Goal: Task Accomplishment & Management: Complete application form

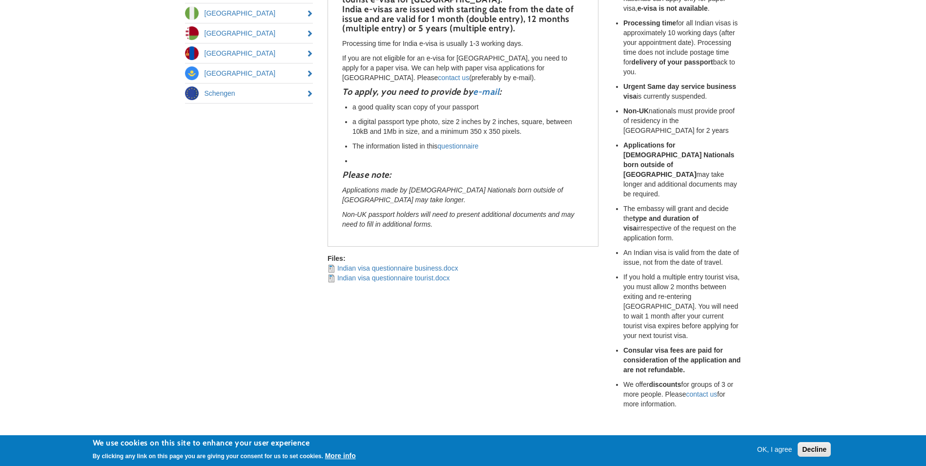
scroll to position [234, 0]
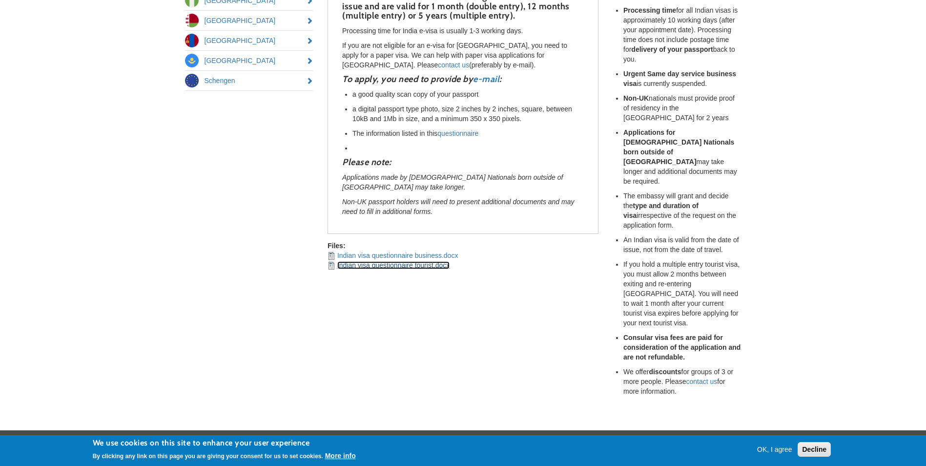
click at [376, 261] on link "Indian visa questionnaire tourist.docx" at bounding box center [393, 265] width 112 height 8
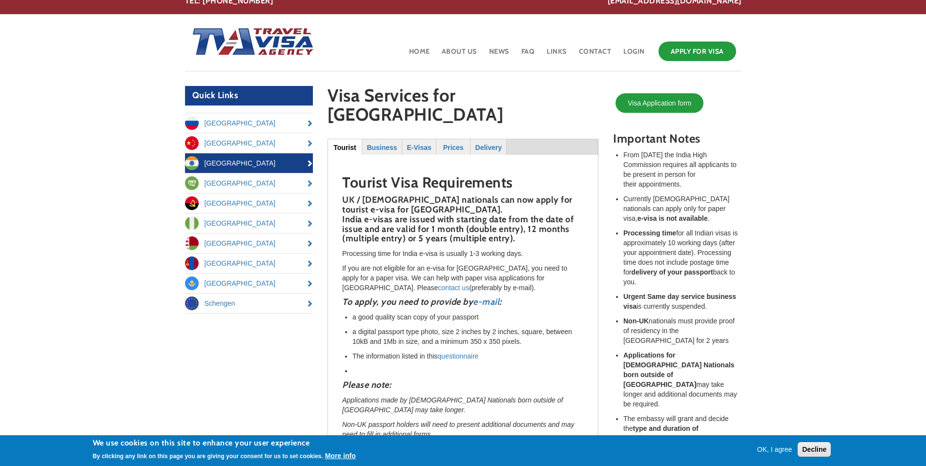
scroll to position [0, 0]
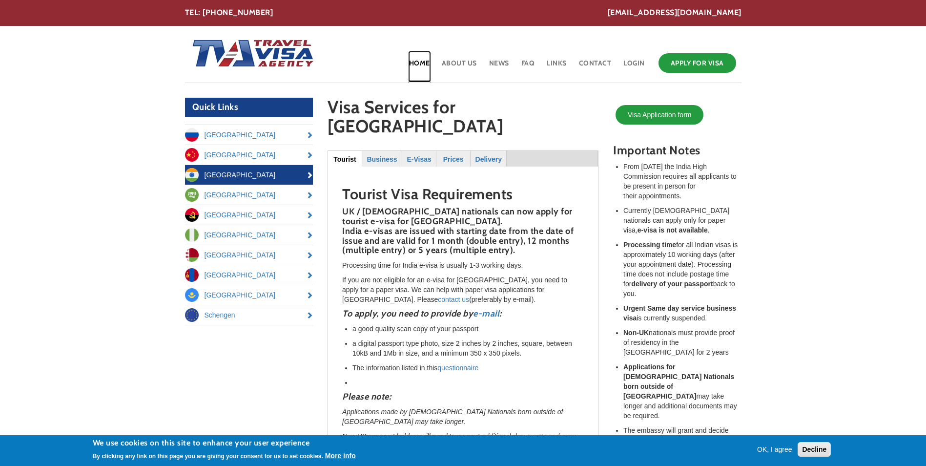
click at [423, 59] on link "Home" at bounding box center [419, 67] width 23 height 32
click at [414, 155] on strong "E-Visas" at bounding box center [419, 159] width 24 height 8
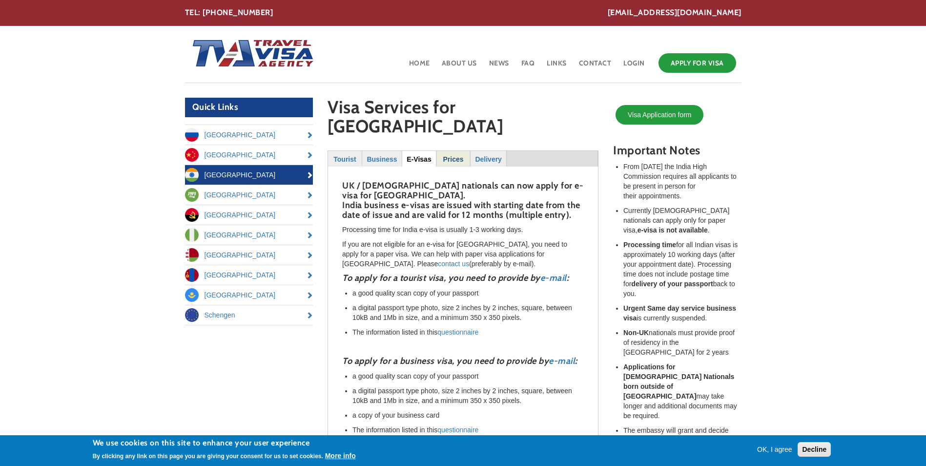
click at [449, 155] on strong "Prices" at bounding box center [453, 159] width 21 height 8
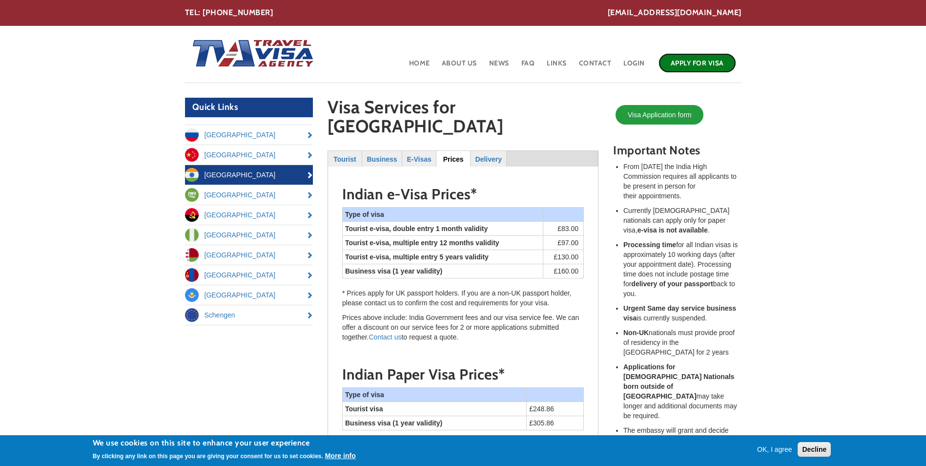
click at [686, 62] on link "Apply for Visa" at bounding box center [698, 63] width 78 height 20
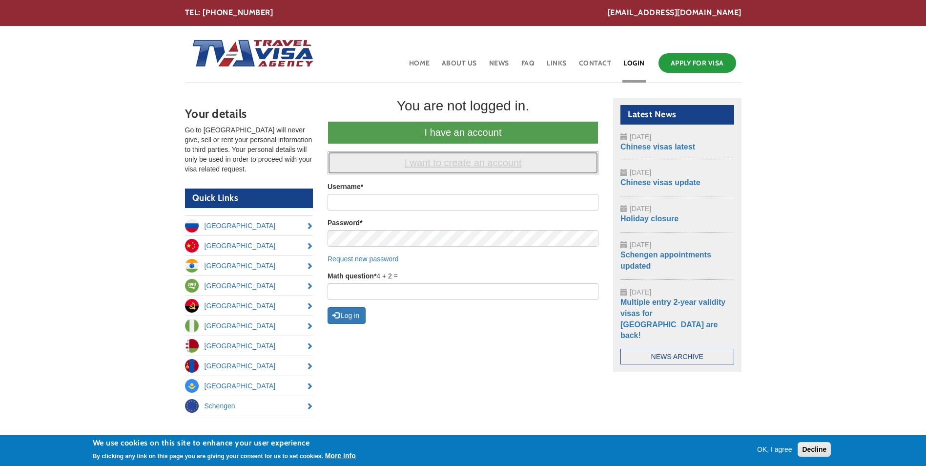
click at [446, 160] on link "I want to create an account" at bounding box center [463, 162] width 271 height 23
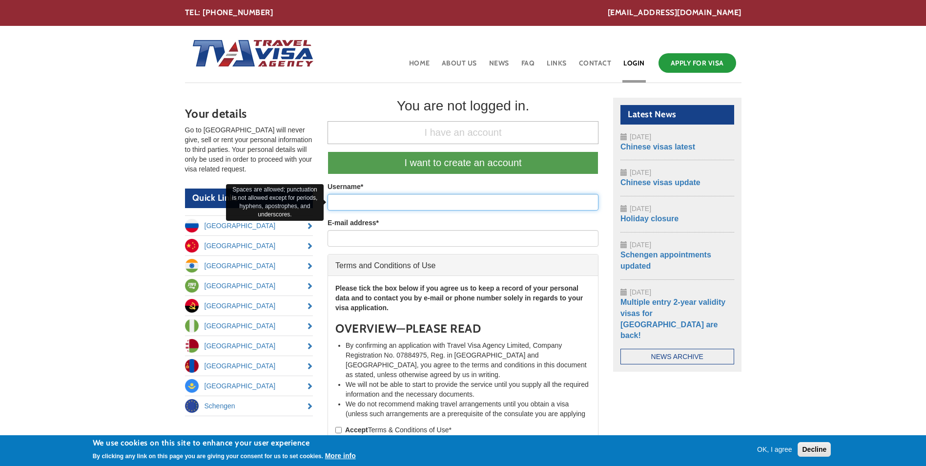
click at [355, 201] on input "Username *" at bounding box center [463, 202] width 271 height 17
type input "m"
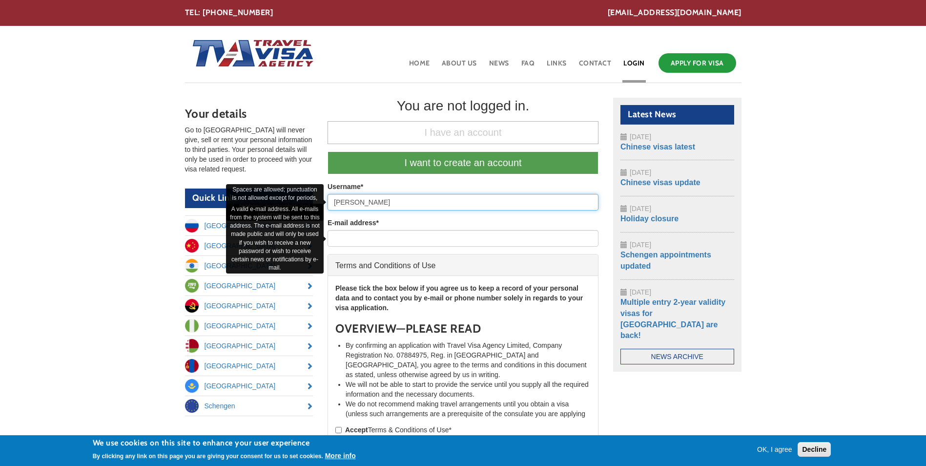
type input "[PERSON_NAME]"
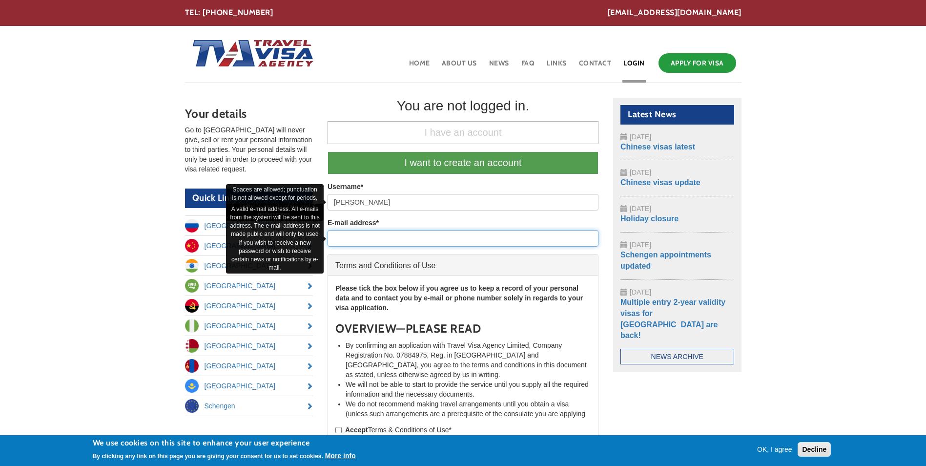
click at [336, 237] on input "E-mail address *" at bounding box center [463, 238] width 271 height 17
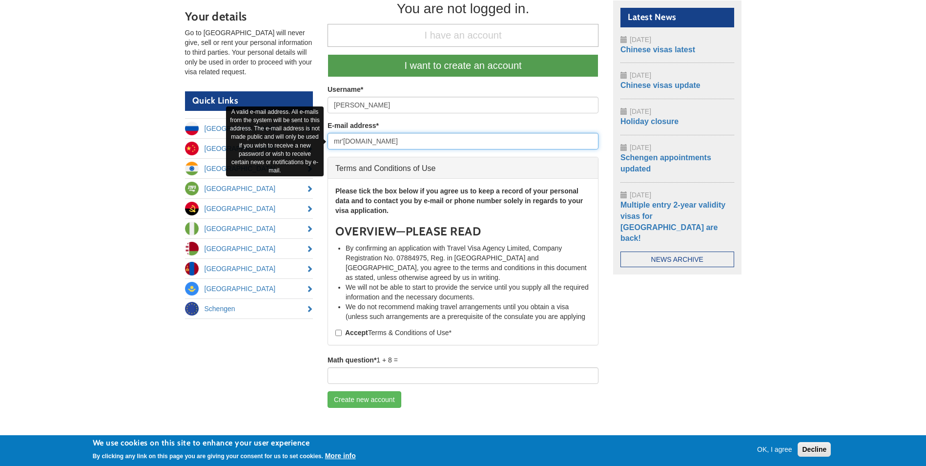
scroll to position [98, 0]
click at [344, 139] on input "mr'[DOMAIN_NAME]" at bounding box center [463, 140] width 271 height 17
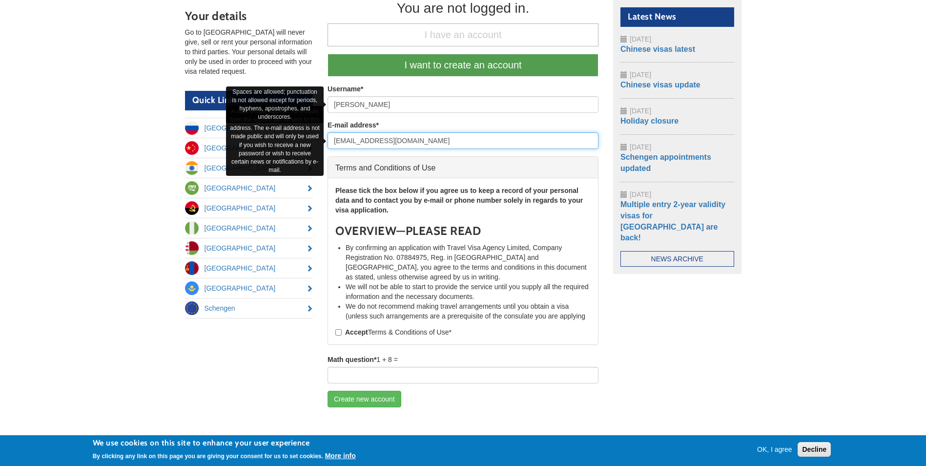
type input "[EMAIL_ADDRESS][DOMAIN_NAME]"
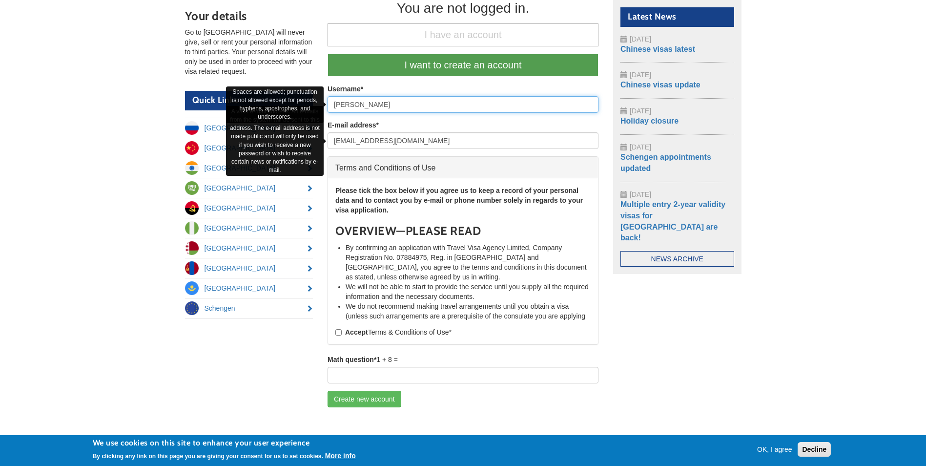
click at [360, 104] on input "[PERSON_NAME]" at bounding box center [463, 104] width 271 height 17
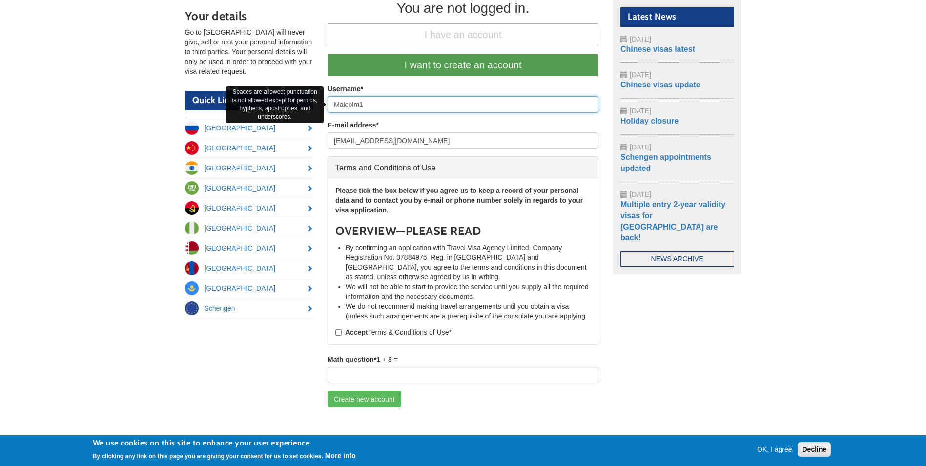
type input "Malcolm1"
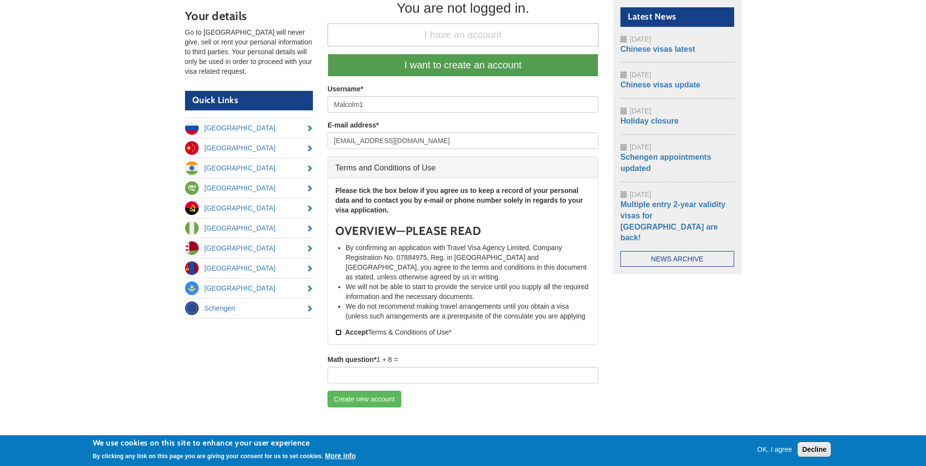
click at [337, 332] on input "Accept Terms & Conditions of Use *" at bounding box center [338, 332] width 6 height 6
checkbox input "true"
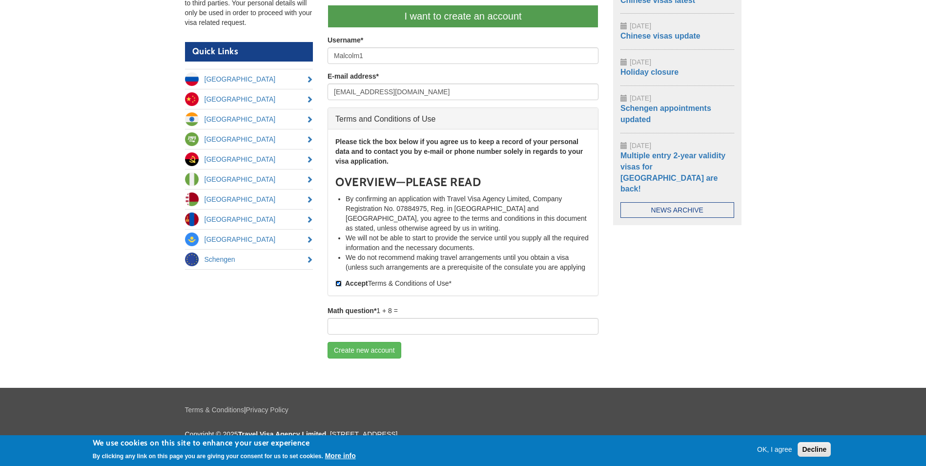
scroll to position [163, 0]
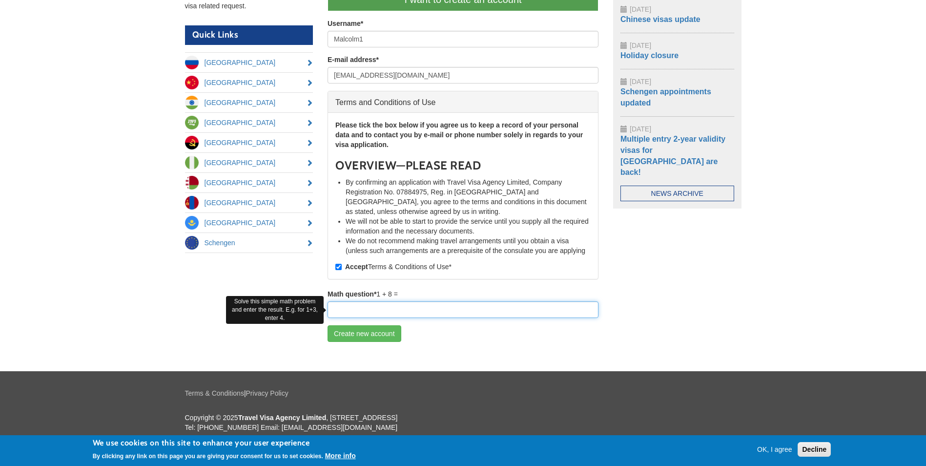
click at [384, 310] on input "Math question *" at bounding box center [463, 309] width 271 height 17
type input "9"
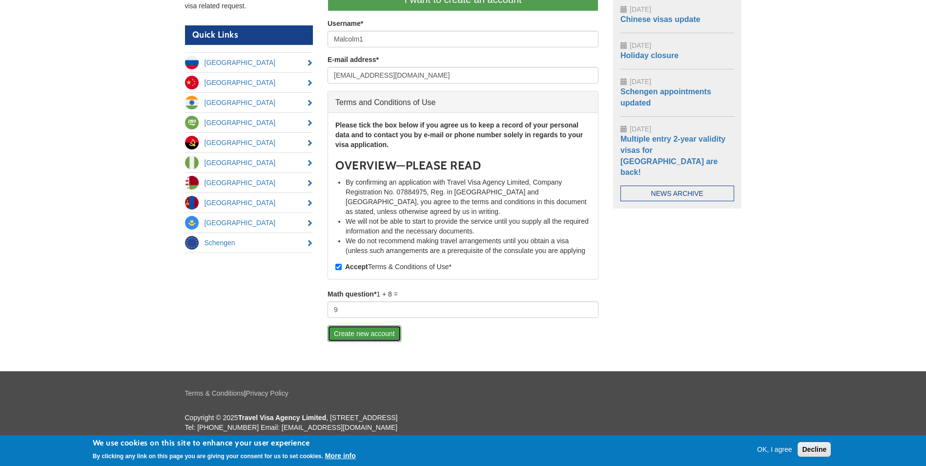
click at [365, 331] on button "Create new account" at bounding box center [365, 333] width 74 height 17
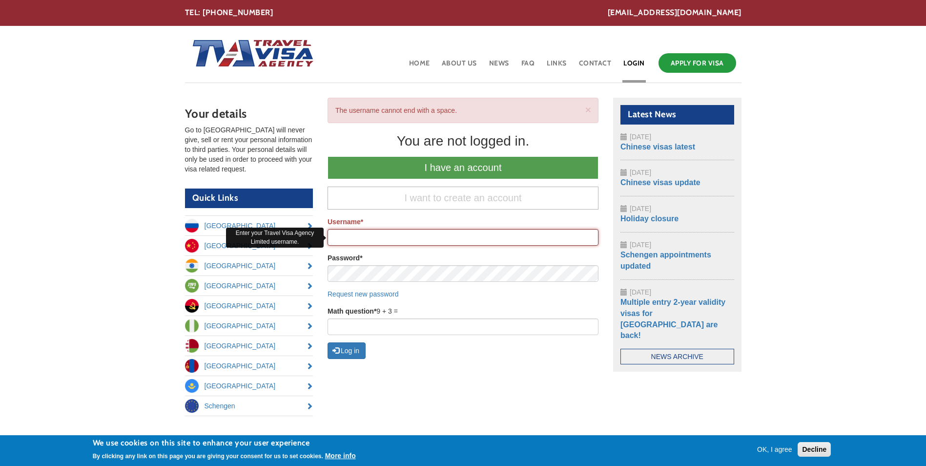
click at [347, 239] on input "Username *" at bounding box center [463, 237] width 271 height 17
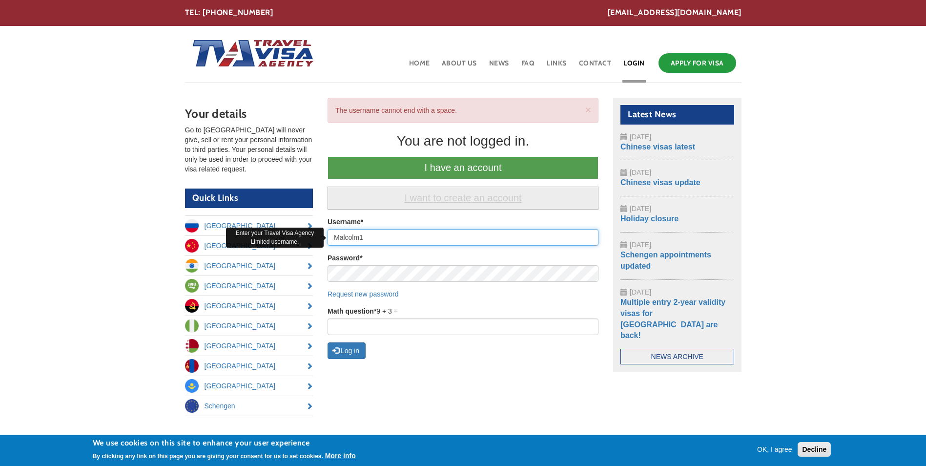
type input "Malcolm1"
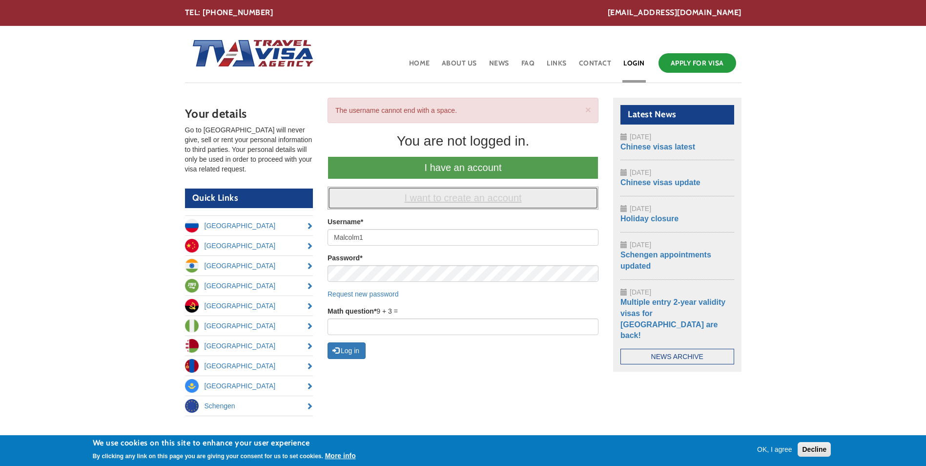
click at [471, 196] on link "I want to create an account" at bounding box center [463, 198] width 271 height 23
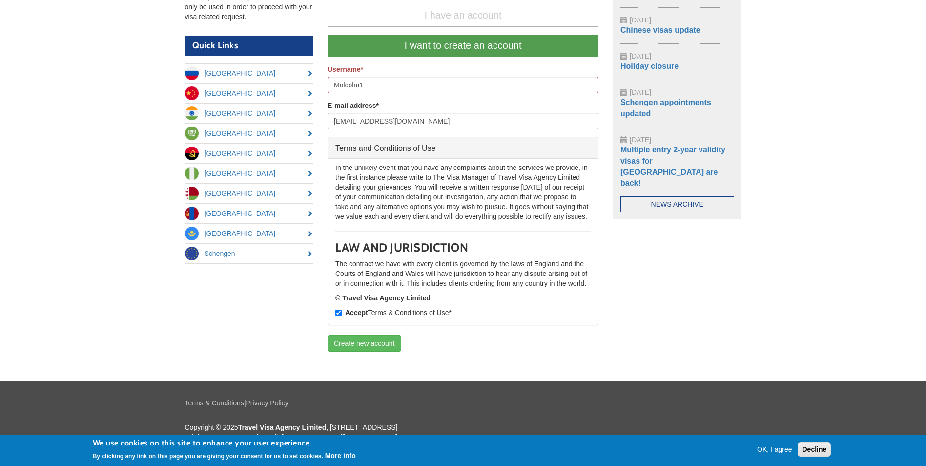
scroll to position [162, 0]
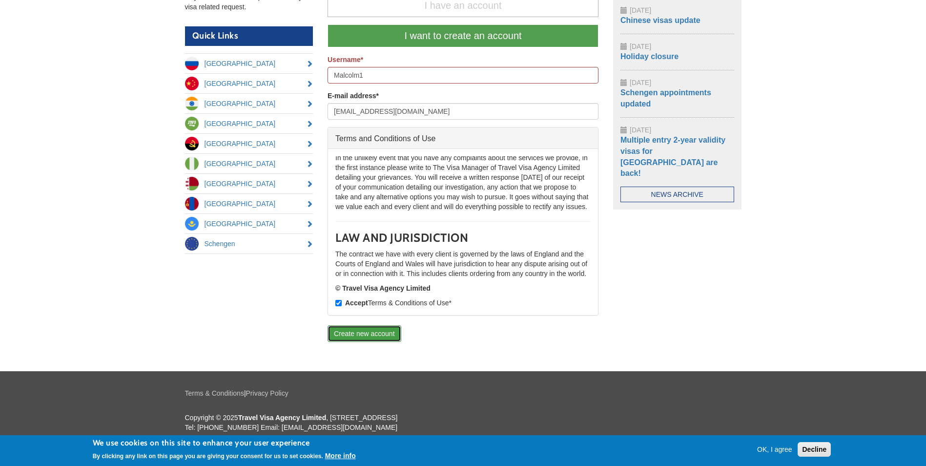
click at [355, 333] on button "Create new account" at bounding box center [365, 333] width 74 height 17
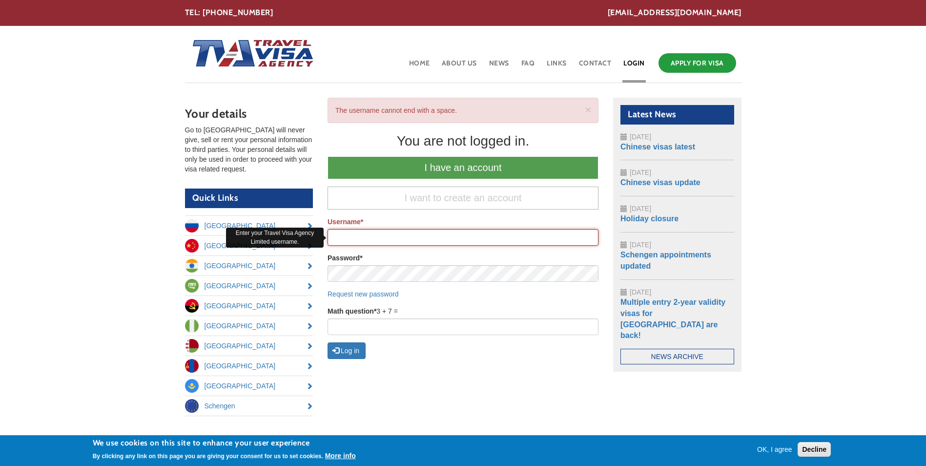
click at [344, 240] on input "Username *" at bounding box center [463, 237] width 271 height 17
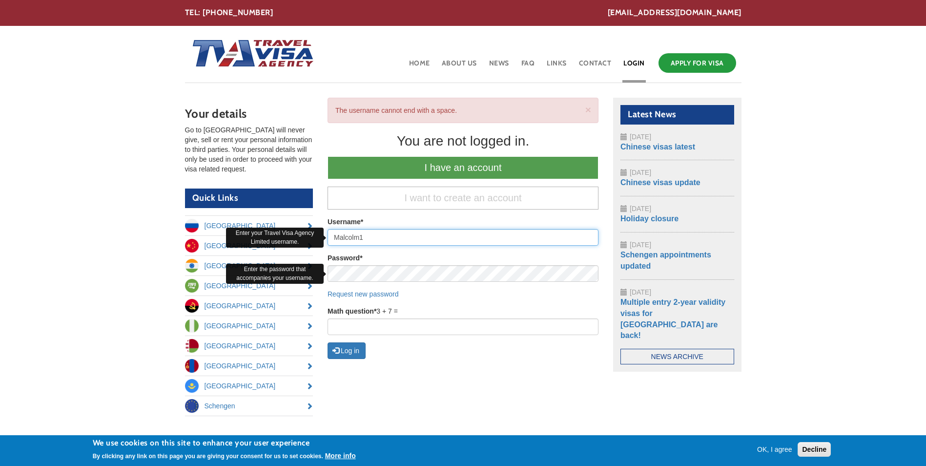
type input "Malcolm1"
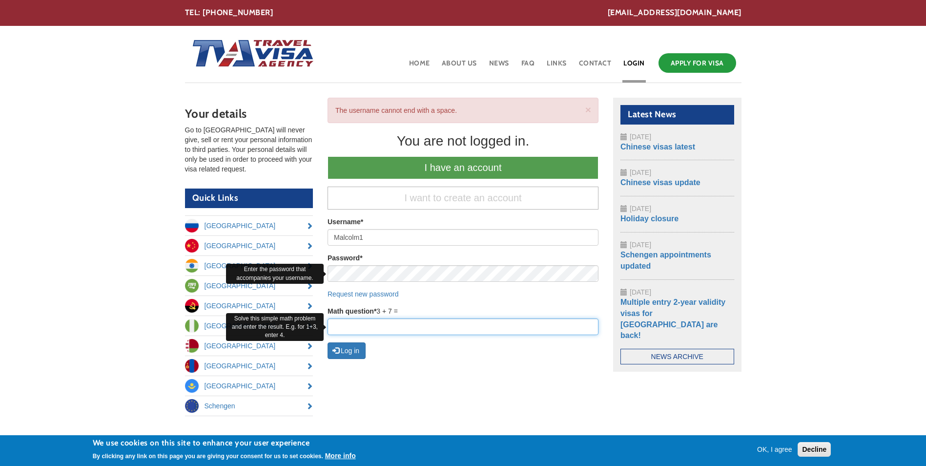
click at [361, 329] on input "Math question *" at bounding box center [463, 326] width 271 height 17
type input "10"
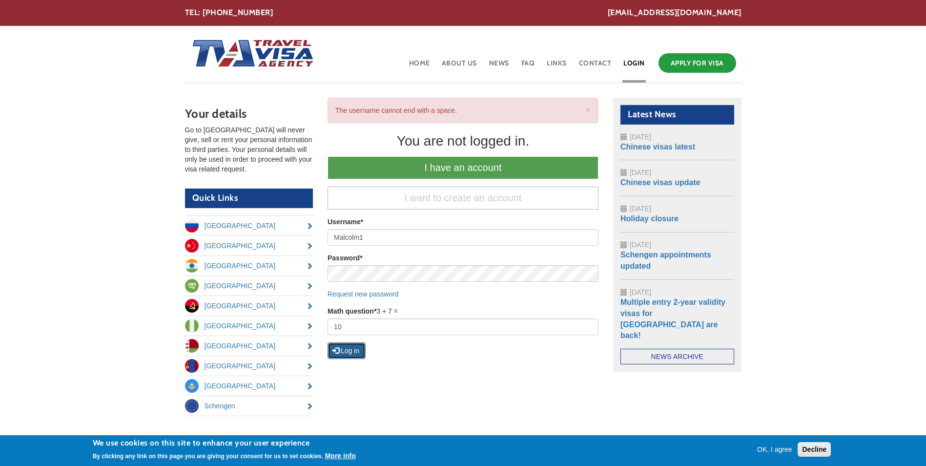
click at [348, 351] on button "Log in" at bounding box center [347, 350] width 38 height 17
